Goal: Task Accomplishment & Management: Use online tool/utility

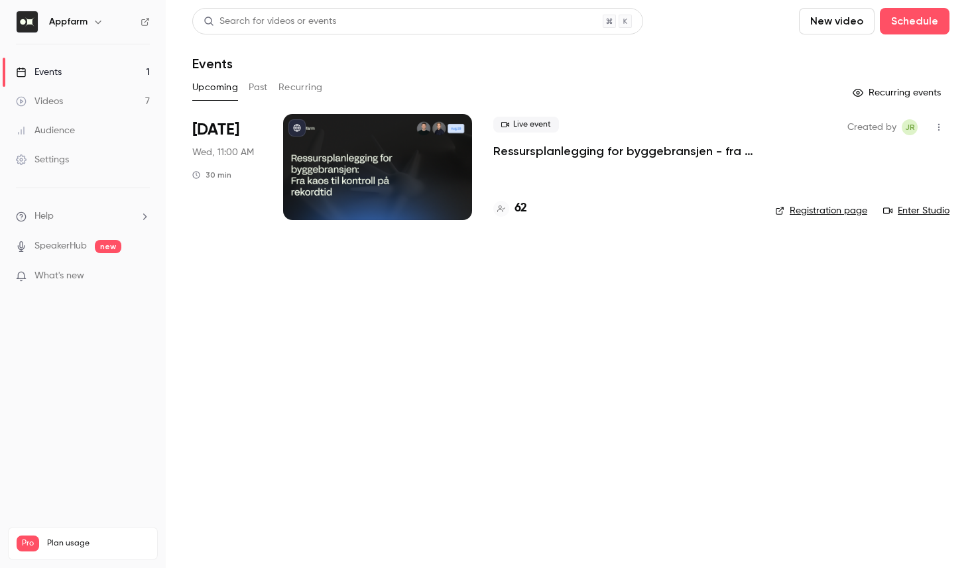
click at [75, 20] on h6 "Appfarm" at bounding box center [68, 21] width 38 height 13
click at [96, 24] on icon "button" at bounding box center [98, 22] width 11 height 11
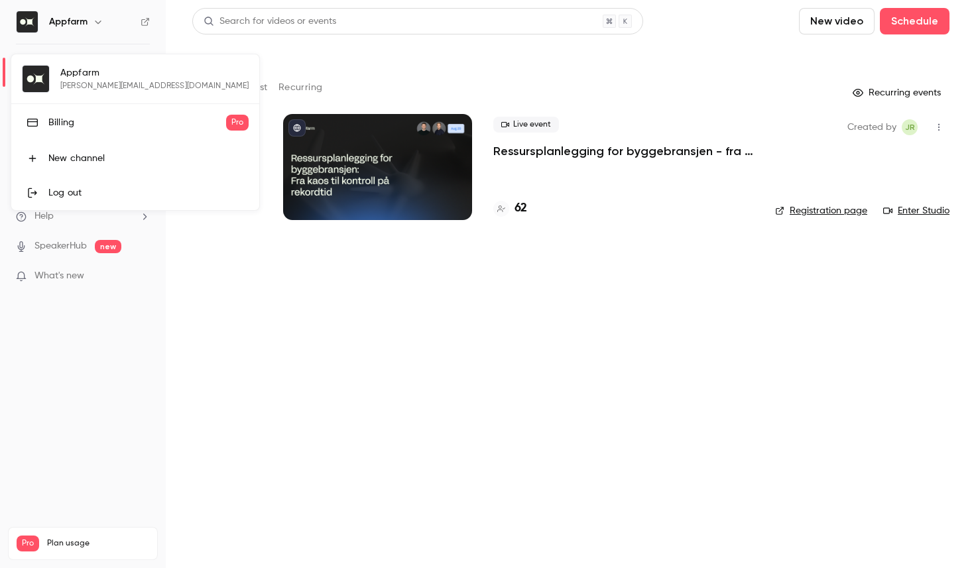
click at [302, 315] on div at bounding box center [488, 284] width 976 height 568
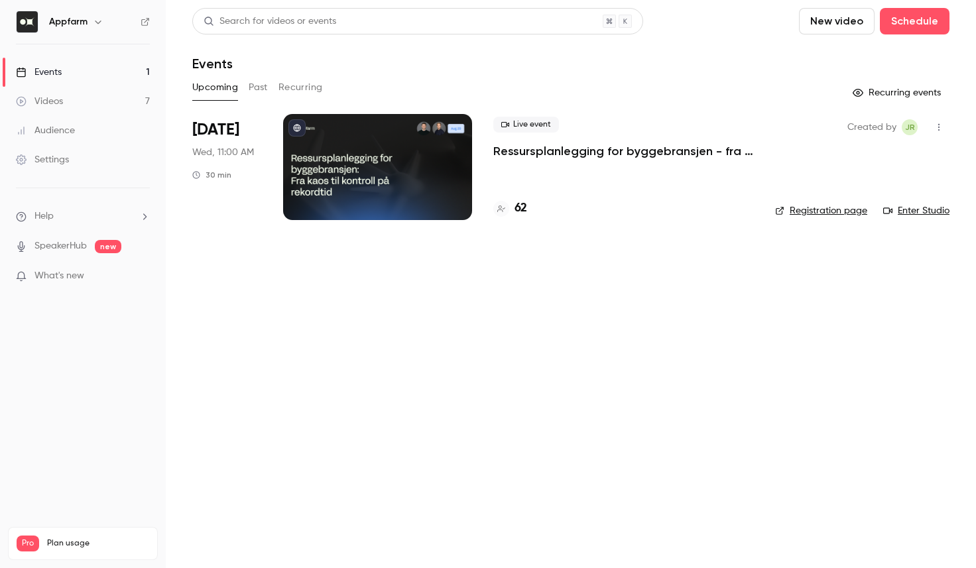
click at [63, 72] on link "Events 1" at bounding box center [83, 72] width 166 height 29
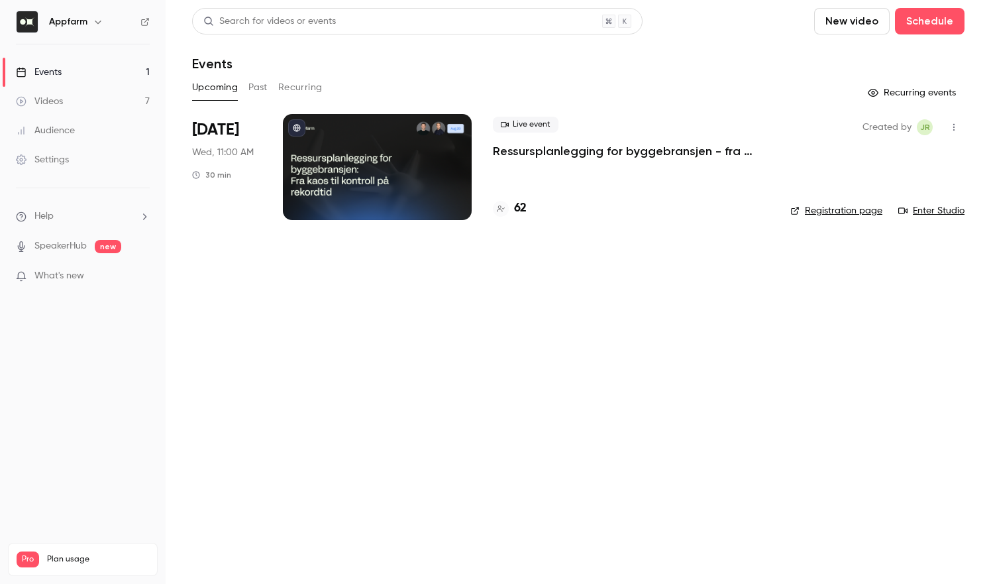
click at [542, 155] on p "Ressursplanlegging for byggebransjen - fra kaos til kontroll på rekordtid" at bounding box center [631, 151] width 276 height 16
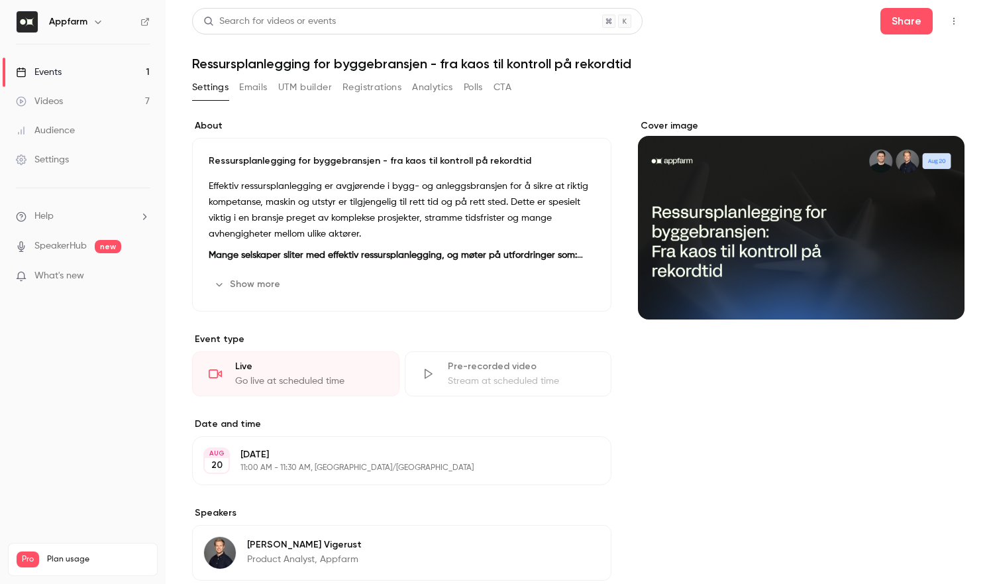
click at [320, 85] on button "UTM builder" at bounding box center [305, 87] width 54 height 21
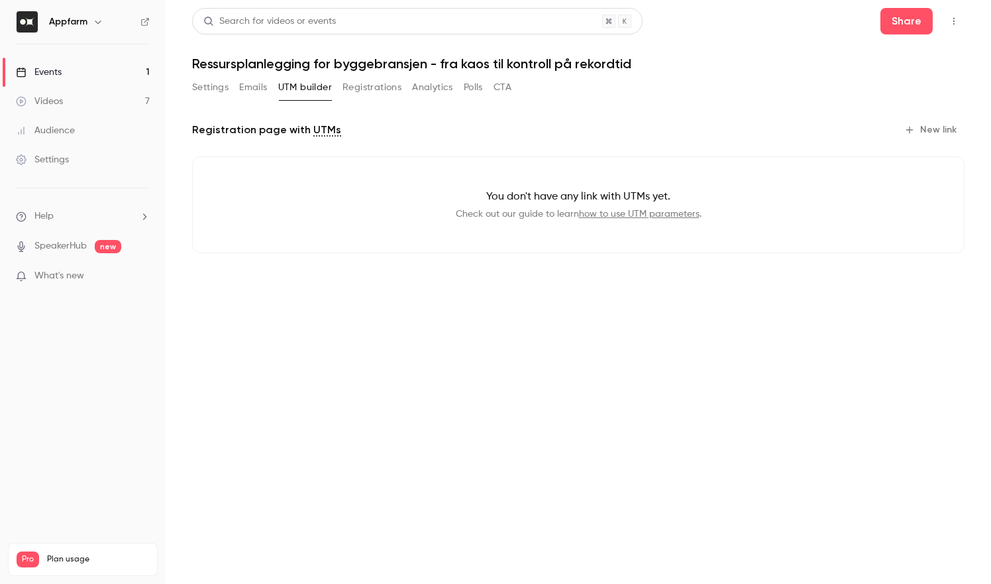
click at [203, 87] on button "Settings" at bounding box center [210, 87] width 36 height 21
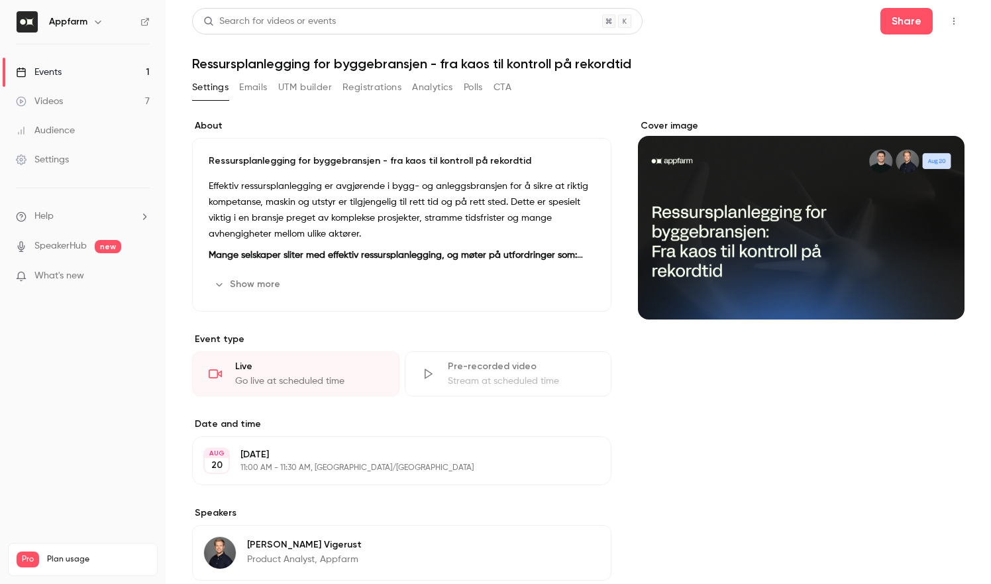
click at [307, 86] on button "UTM builder" at bounding box center [305, 87] width 54 height 21
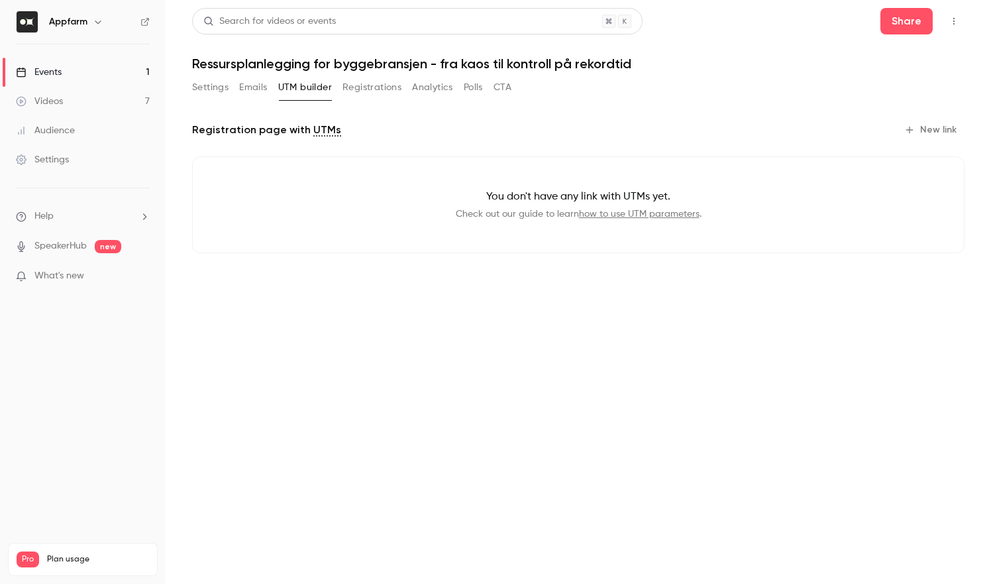
click at [926, 127] on button "New link" at bounding box center [932, 129] width 66 height 21
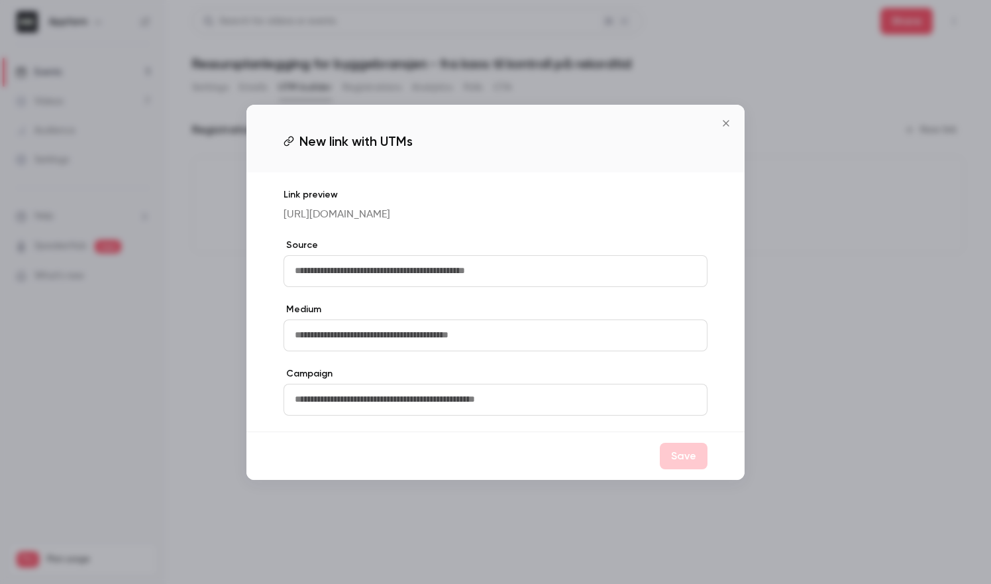
click at [323, 272] on input "text" at bounding box center [496, 271] width 424 height 32
type input "*********"
click at [351, 343] on input "text" at bounding box center [496, 335] width 424 height 32
type input "*******"
click at [354, 406] on input "text" at bounding box center [496, 400] width 424 height 32
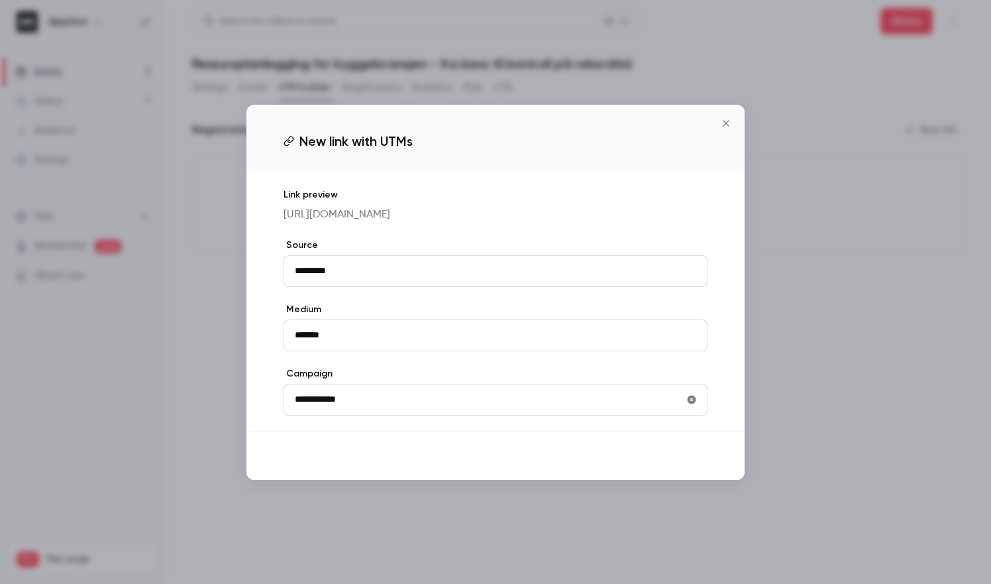
type input "**********"
click at [690, 467] on button "Save" at bounding box center [684, 456] width 48 height 27
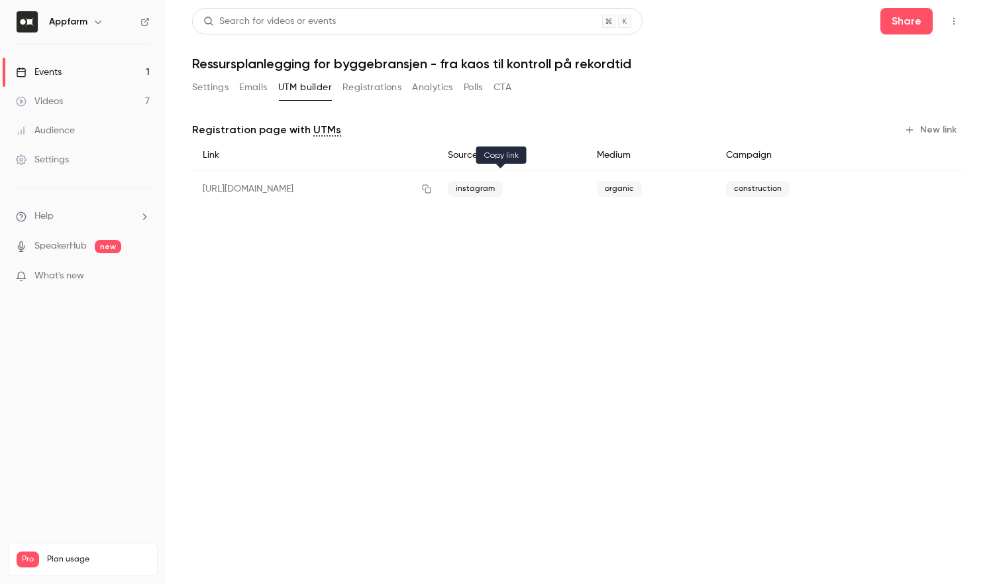
click at [432, 192] on icon "button" at bounding box center [426, 188] width 11 height 9
